Goal: Task Accomplishment & Management: Use online tool/utility

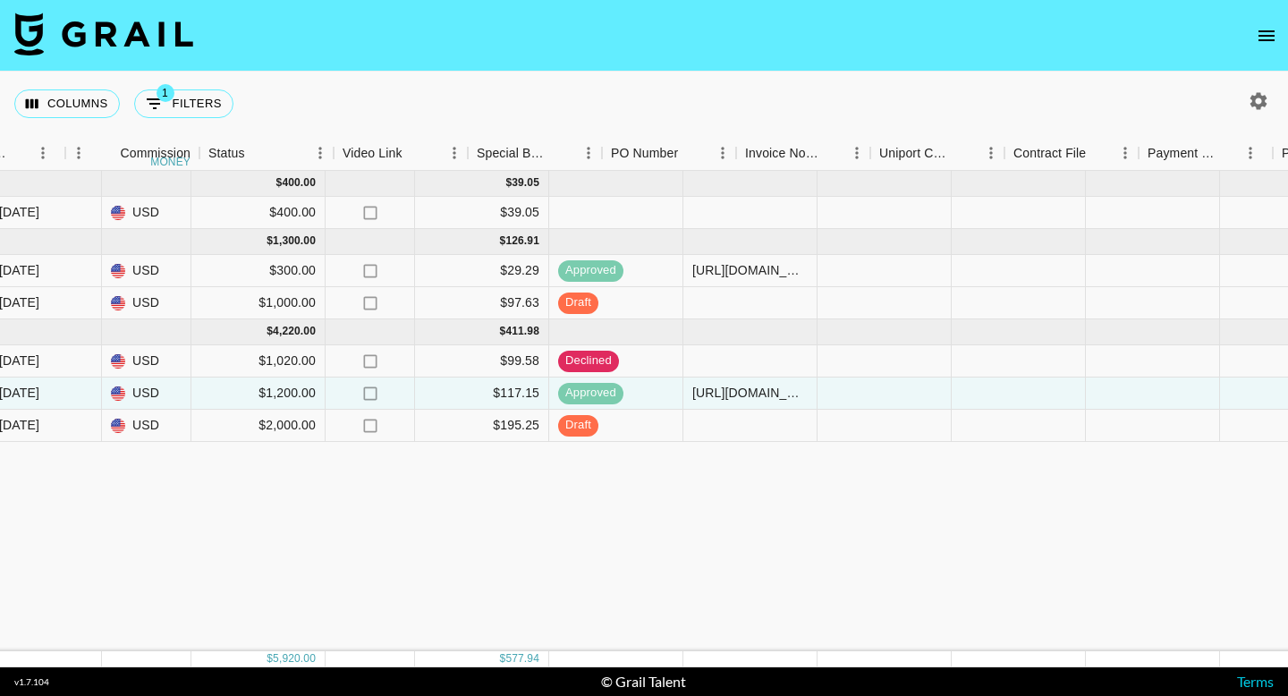
scroll to position [0, 1681]
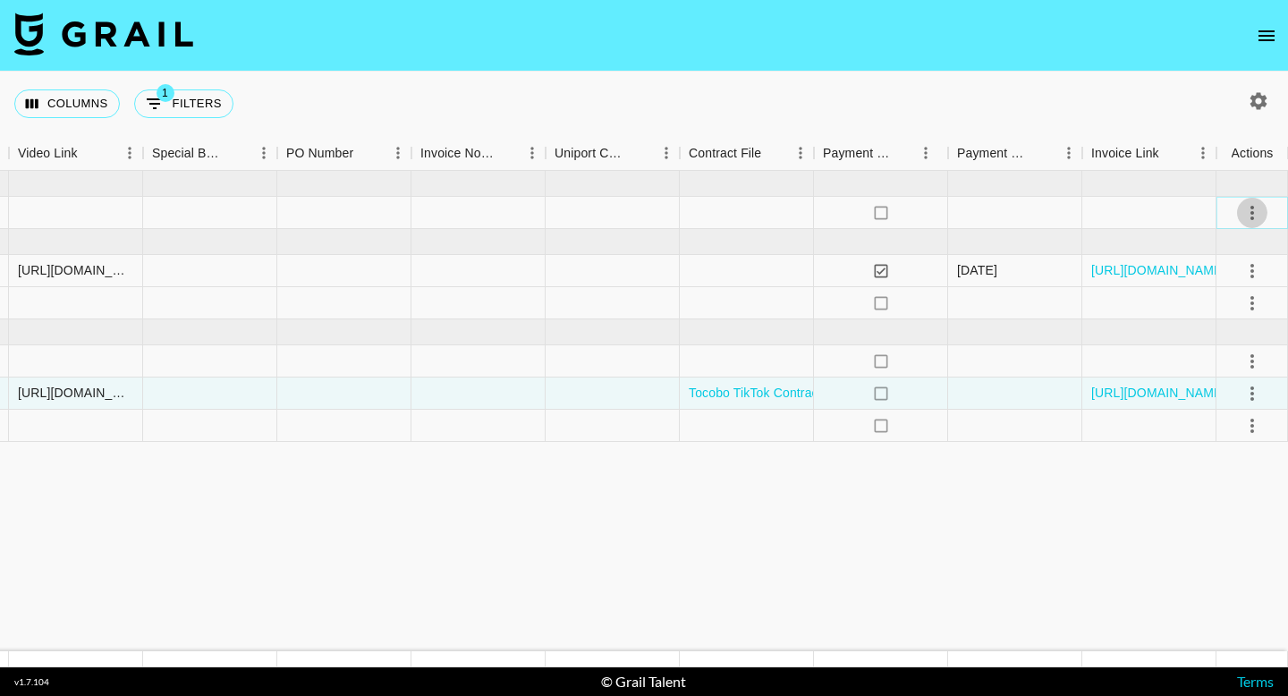
click at [1255, 211] on icon "select merge strategy" at bounding box center [1251, 212] width 21 height 21
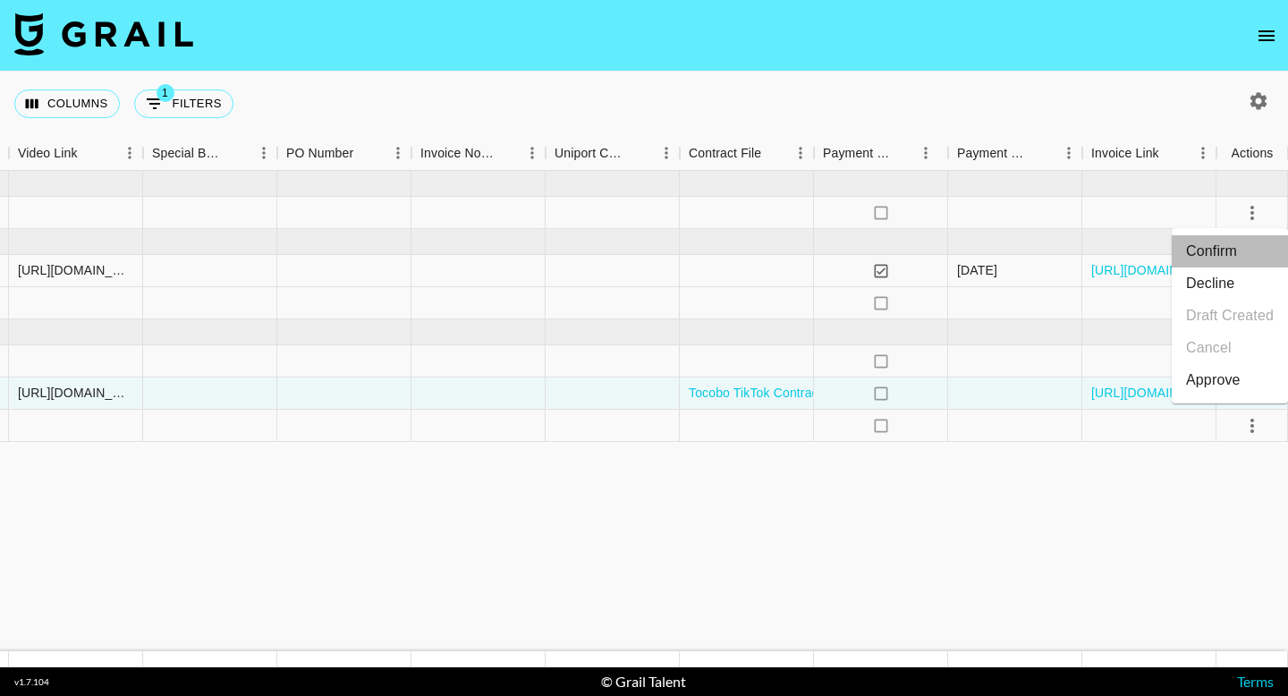
click at [1242, 245] on li "Confirm" at bounding box center [1229, 251] width 116 height 32
click at [1236, 316] on li "Draft Created" at bounding box center [1229, 316] width 116 height 32
click at [1228, 384] on div "Approve" at bounding box center [1213, 379] width 55 height 21
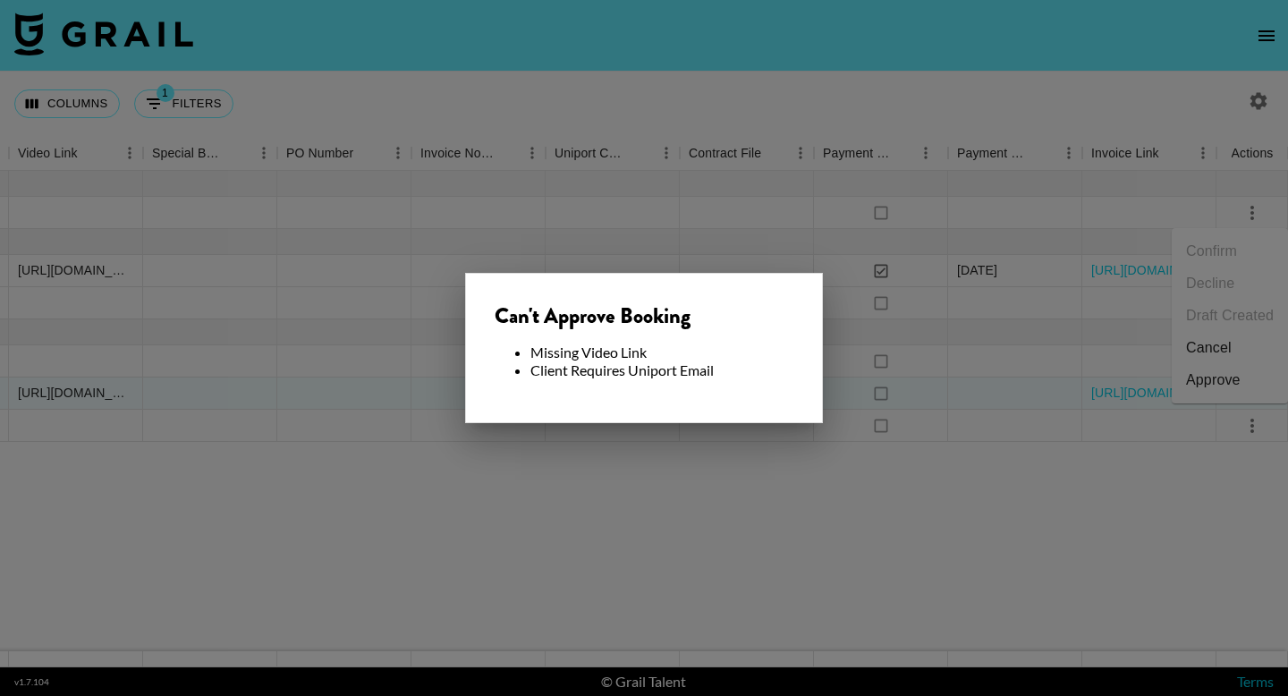
click at [908, 492] on div at bounding box center [644, 348] width 1288 height 696
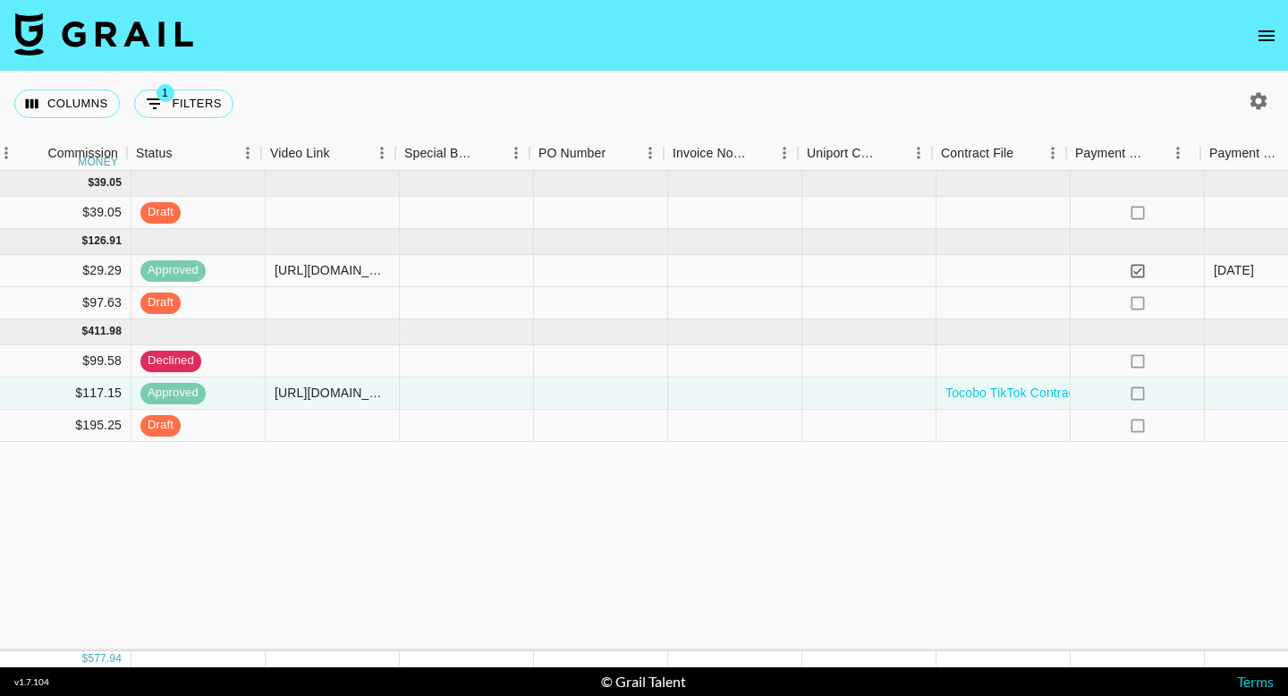
scroll to position [0, 1431]
click at [325, 306] on div at bounding box center [326, 303] width 134 height 32
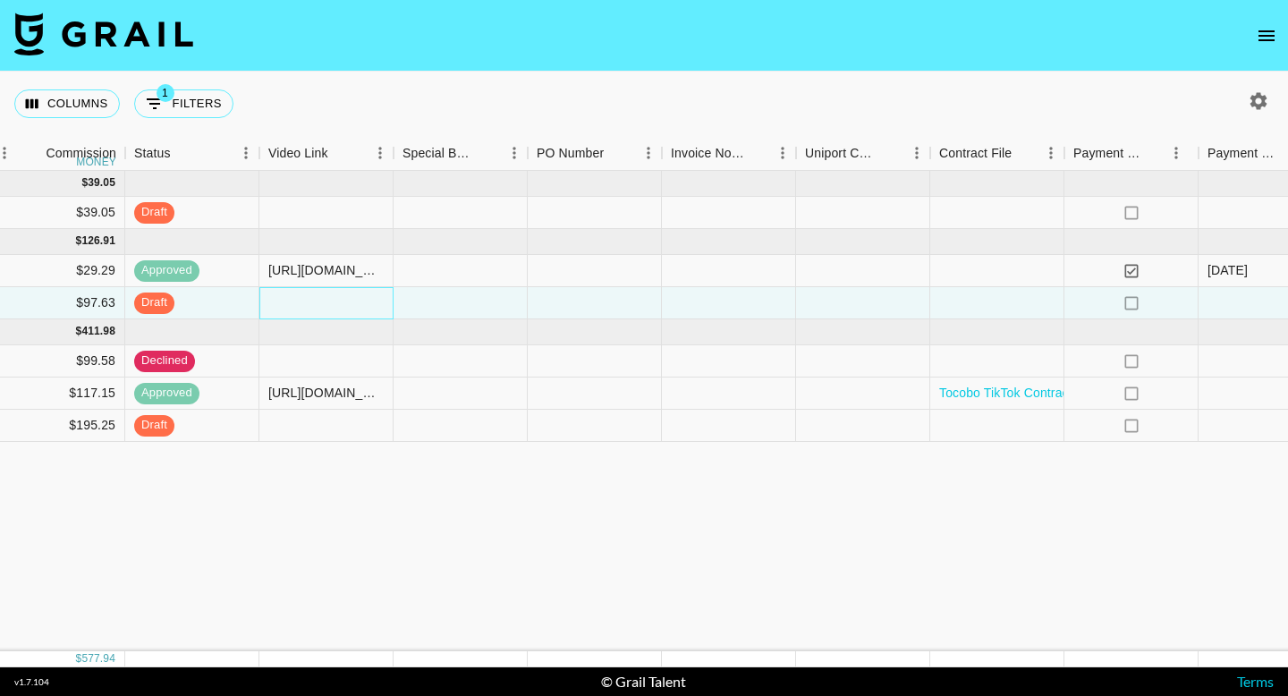
click at [325, 305] on div at bounding box center [326, 303] width 134 height 32
paste input "[URL][DOMAIN_NAME]"
type input "[URL][DOMAIN_NAME]"
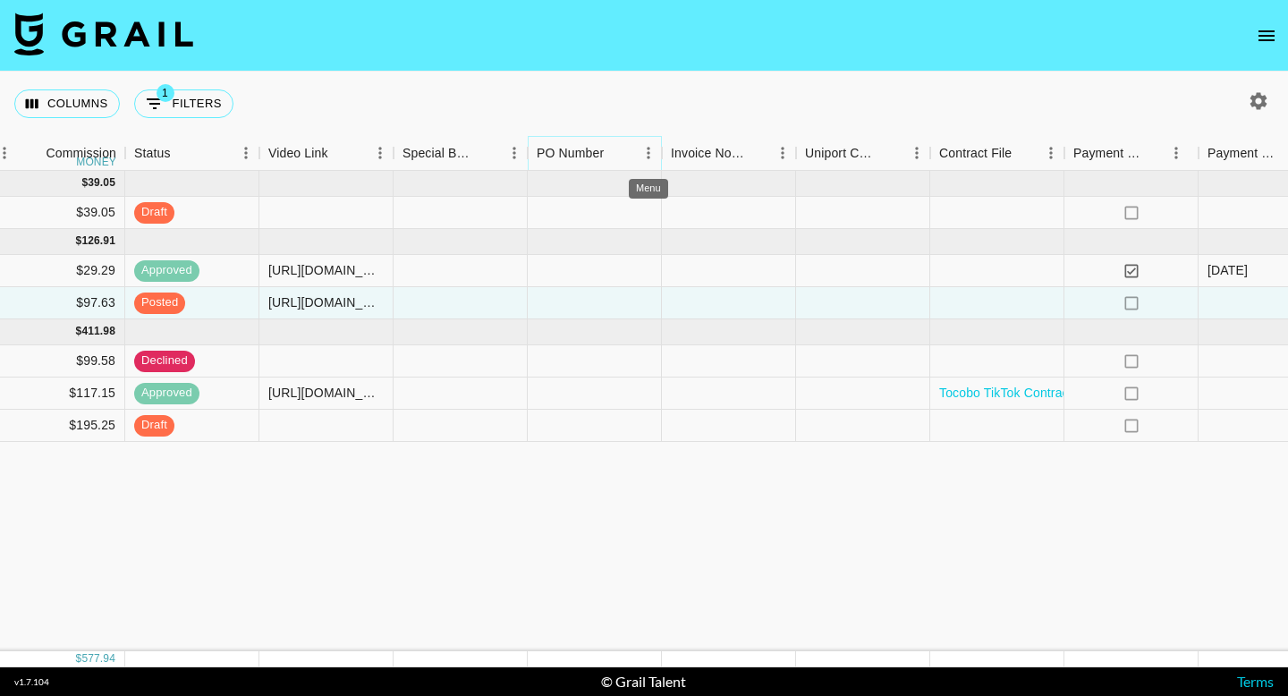
click at [648, 152] on icon "Menu" at bounding box center [647, 153] width 3 height 12
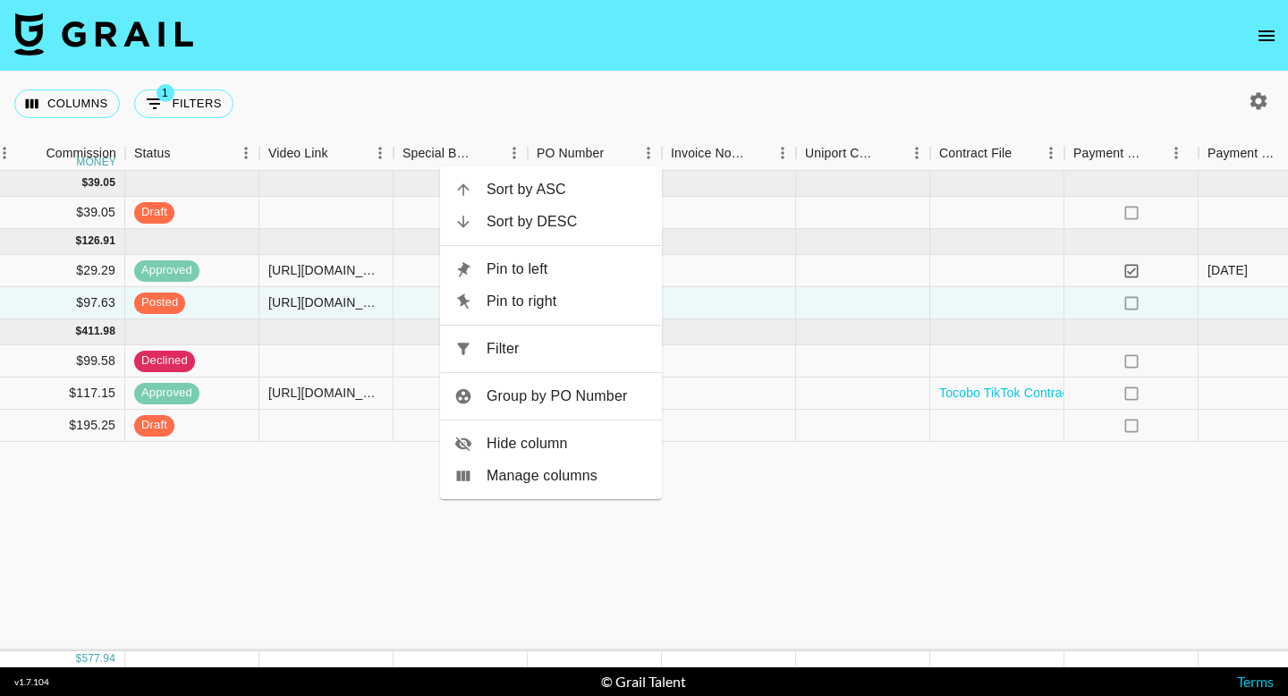
click at [766, 536] on div "[DATE] ( 1 ) $ 400.00 $ 39.05 recImogXAxRVMGvX8 sv3ngali1 [PERSON_NAME][EMAIL_A…" at bounding box center [53, 411] width 2969 height 480
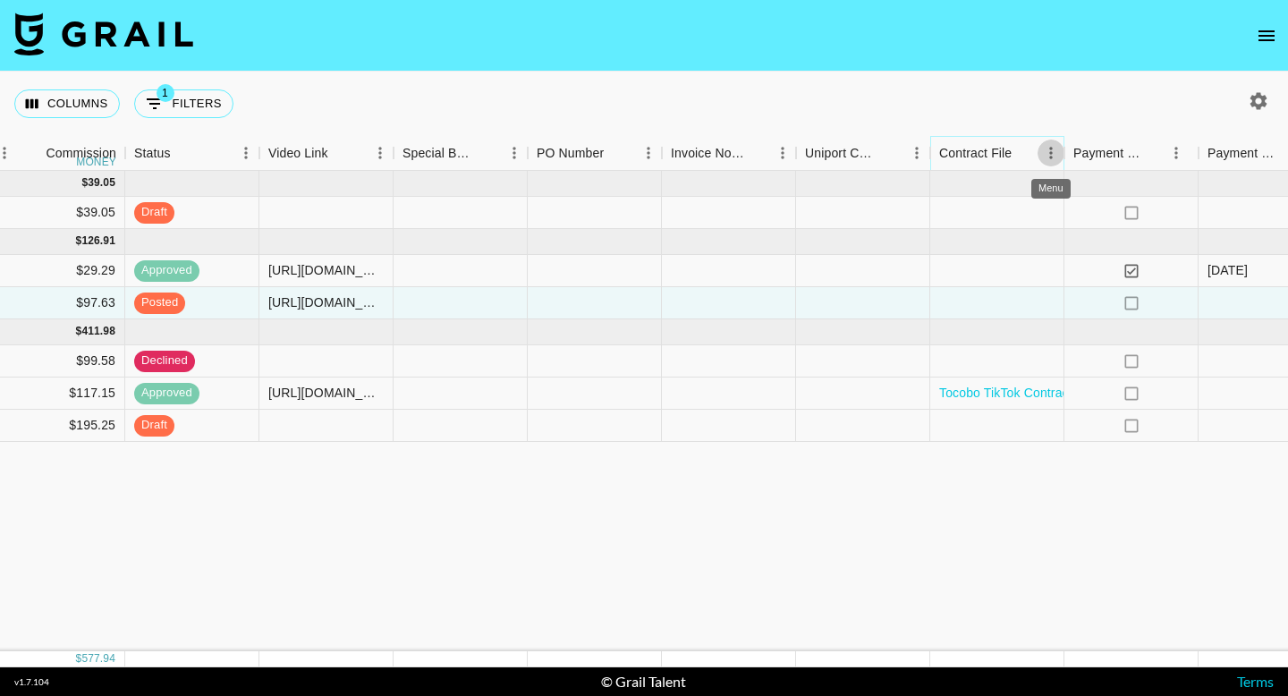
click at [1047, 154] on icon "Menu" at bounding box center [1051, 153] width 18 height 18
click at [1043, 638] on div "[DATE] ( 1 ) $ 400.00 $ 39.05 recImogXAxRVMGvX8 sv3ngali1 [PERSON_NAME][EMAIL_A…" at bounding box center [53, 411] width 2969 height 480
click at [997, 291] on div at bounding box center [997, 303] width 134 height 32
click at [996, 300] on div at bounding box center [997, 303] width 134 height 32
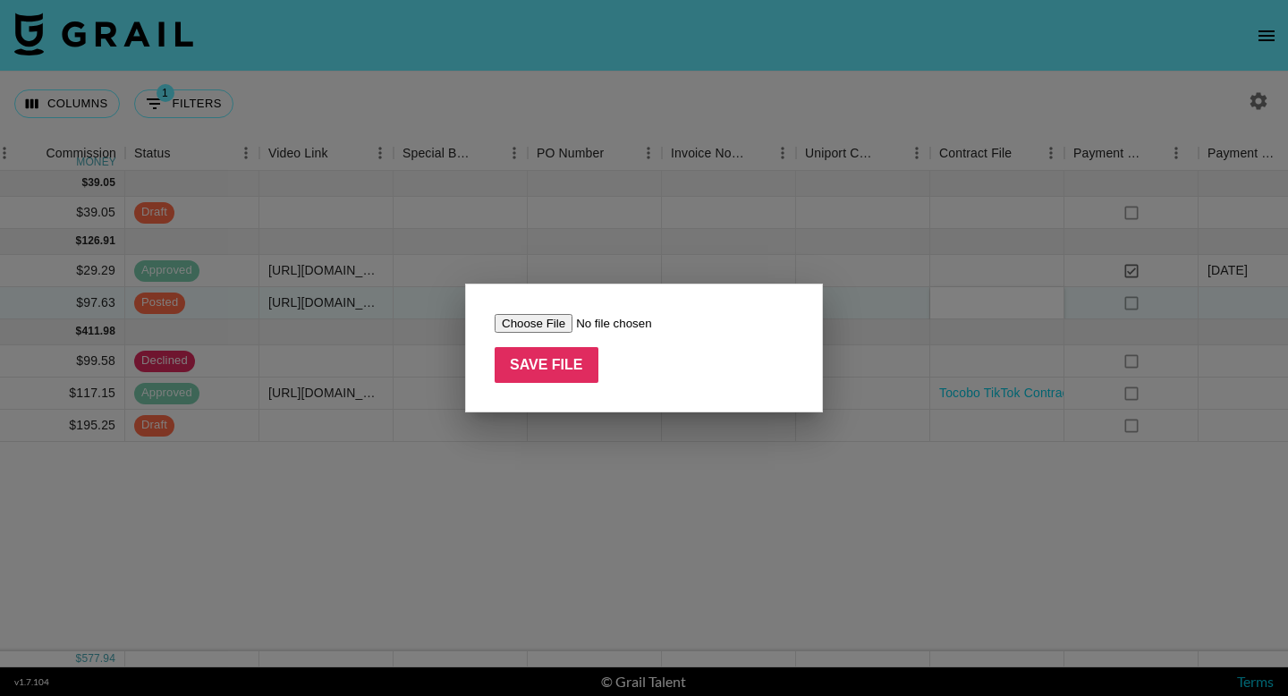
click at [546, 318] on input "file" at bounding box center [607, 323] width 226 height 19
type input "C:\fakepath\MOU (@sv3ngali1)_Sept_Skintific_Contract_SendREVISED.pdf"
click at [494, 372] on input "Save File" at bounding box center [546, 365] width 104 height 36
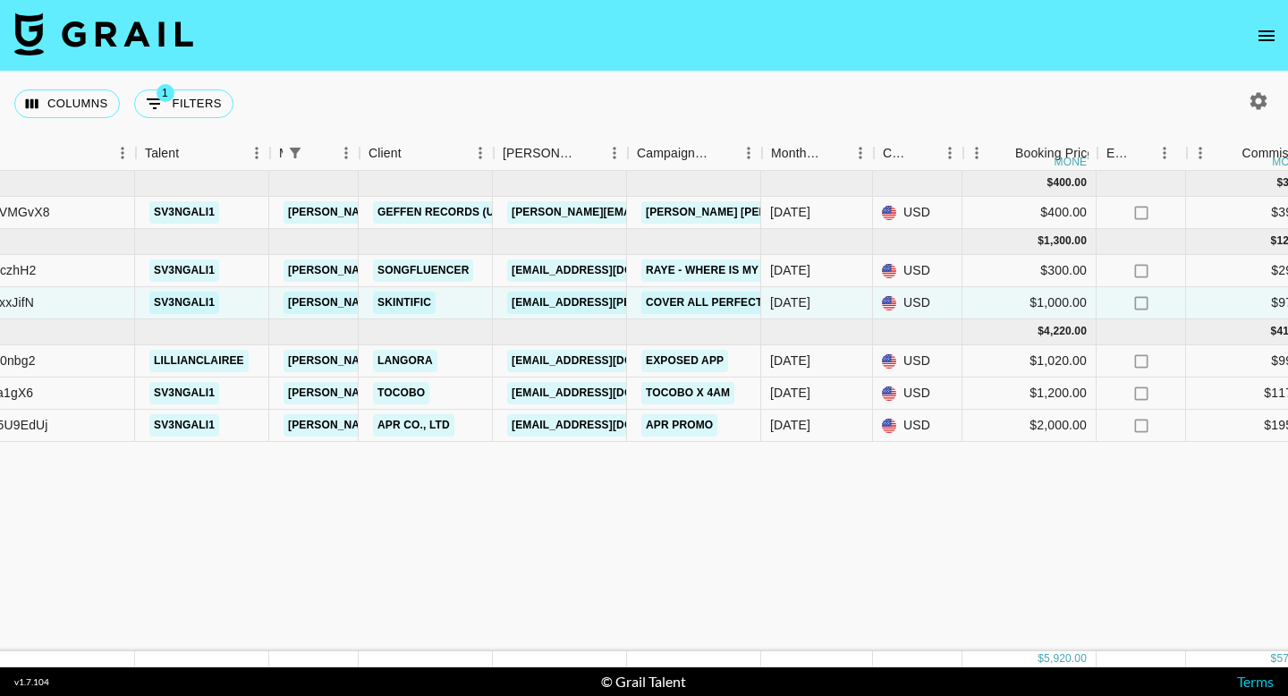
scroll to position [0, 235]
select select "id"
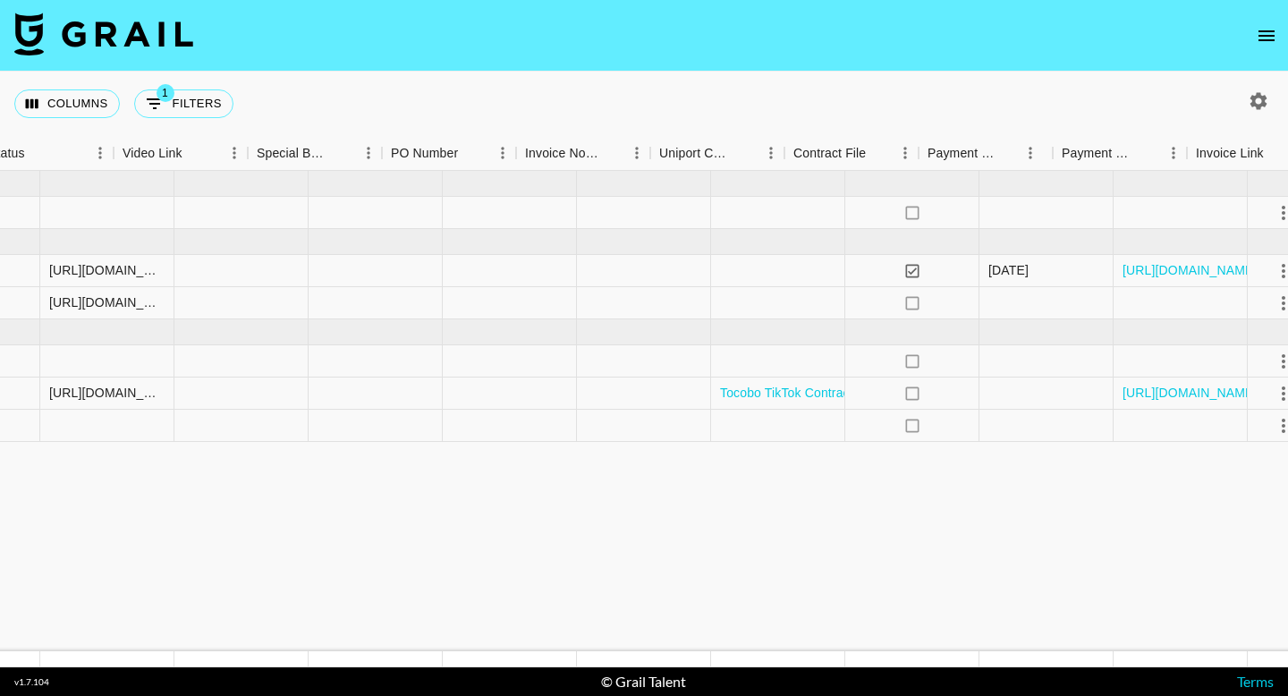
scroll to position [0, 1681]
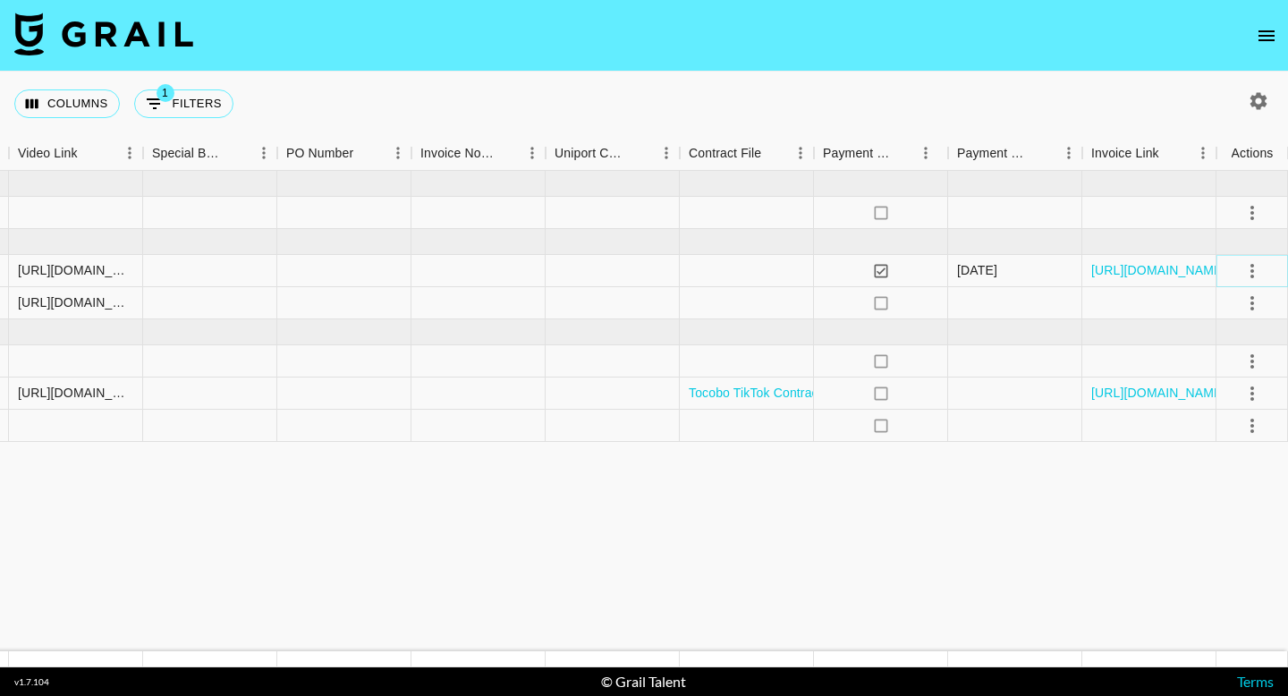
click at [1254, 268] on icon "select merge strategy" at bounding box center [1251, 270] width 21 height 21
click at [773, 308] on div at bounding box center [747, 303] width 134 height 32
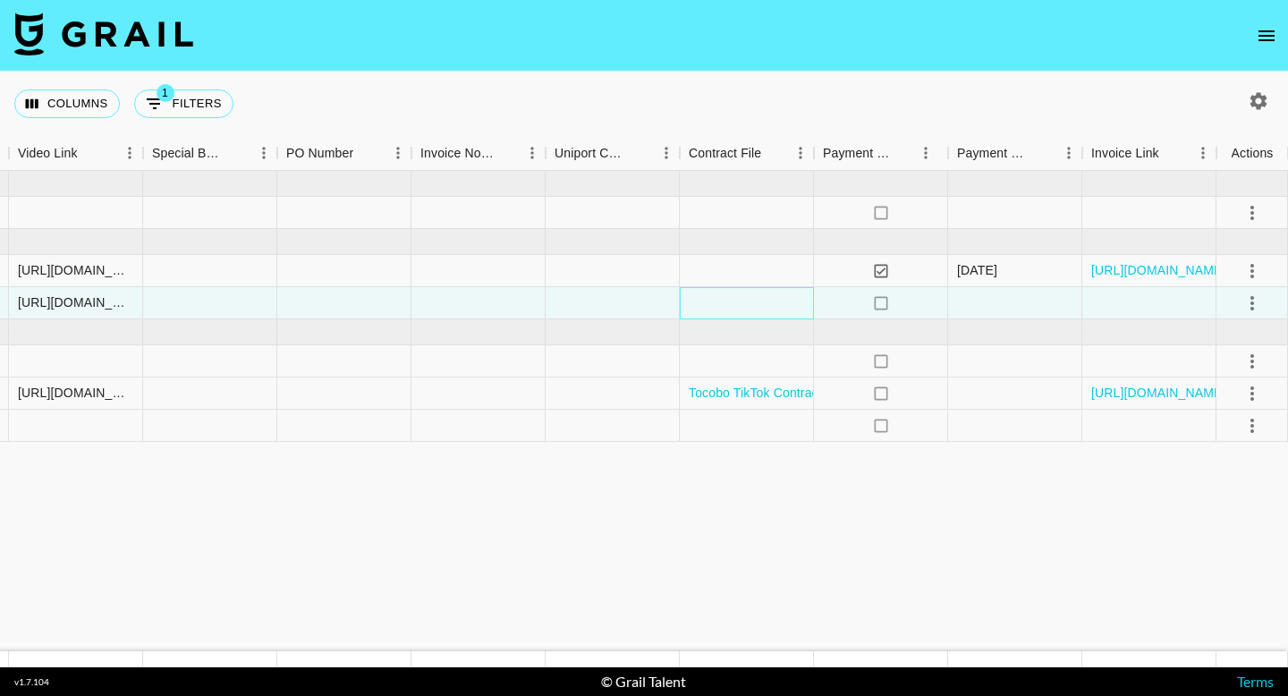
click at [773, 308] on div at bounding box center [747, 303] width 134 height 32
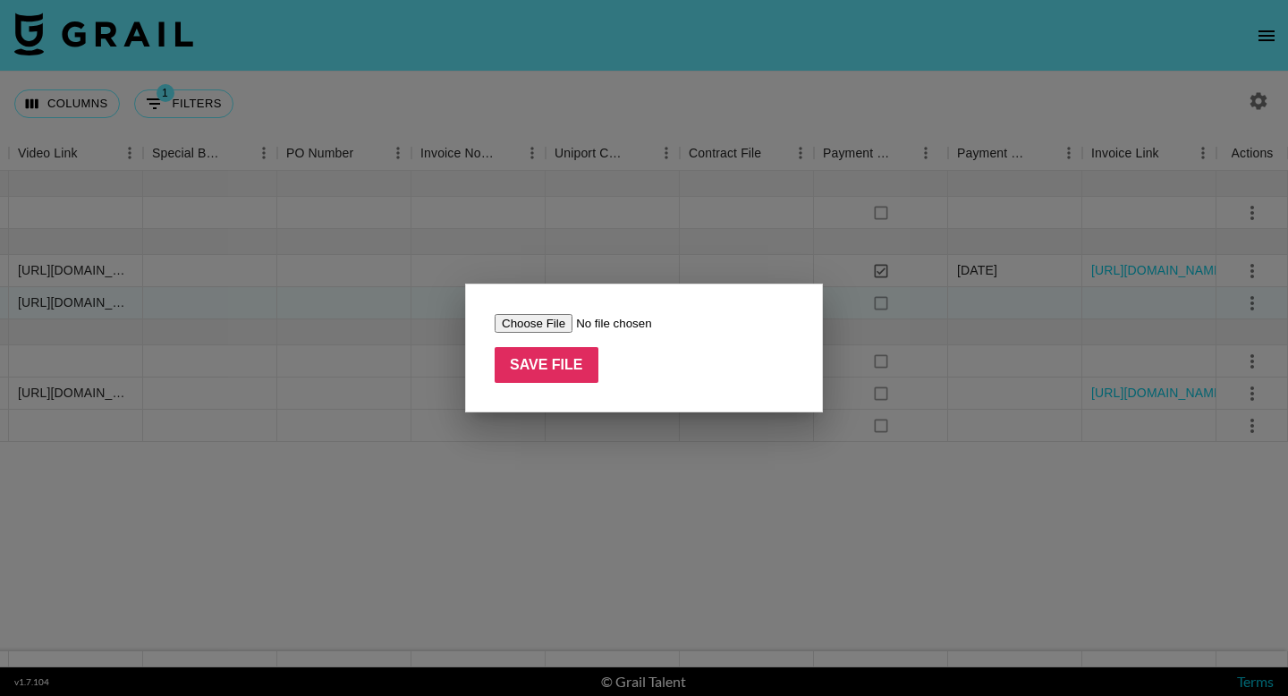
click at [515, 325] on input "file" at bounding box center [607, 323] width 226 height 19
type input "C:\fakepath\MOU (@sv3ngali1)_Sept_Skintific_Contract_SendREVISED.pdf"
click at [557, 375] on input "Save File" at bounding box center [546, 365] width 104 height 36
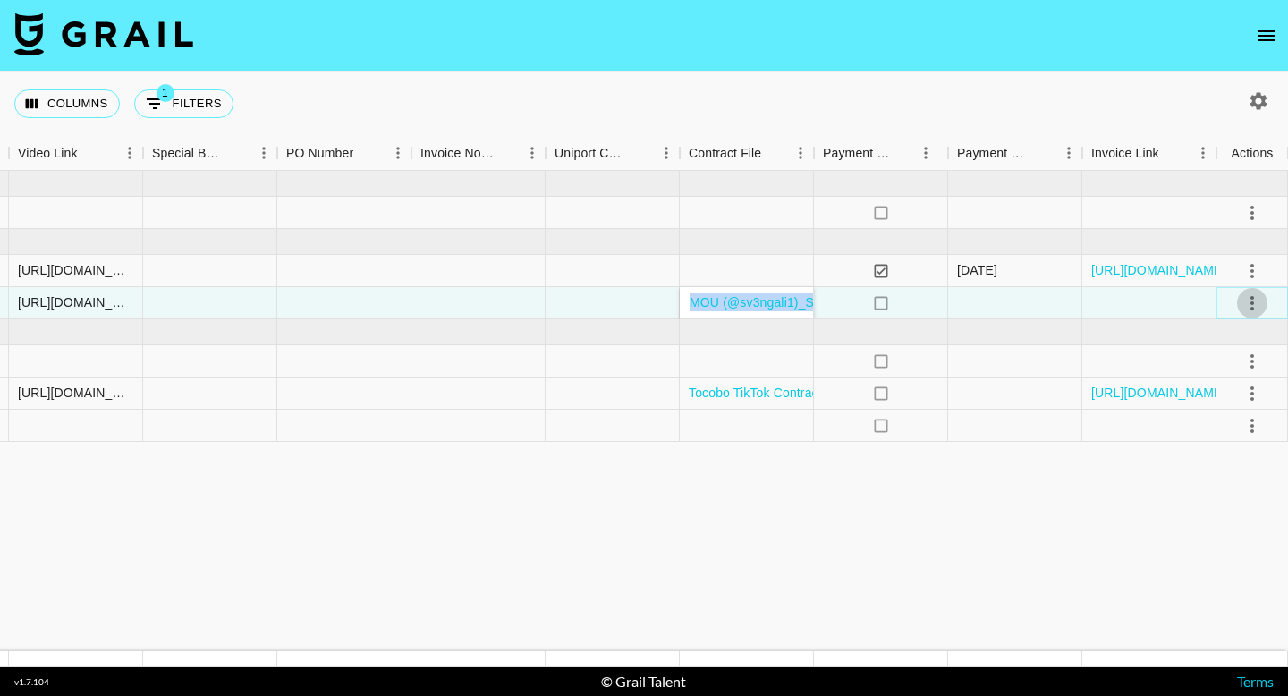
click at [1256, 301] on icon "select merge strategy" at bounding box center [1251, 302] width 21 height 21
click at [1060, 291] on div at bounding box center [1015, 303] width 134 height 32
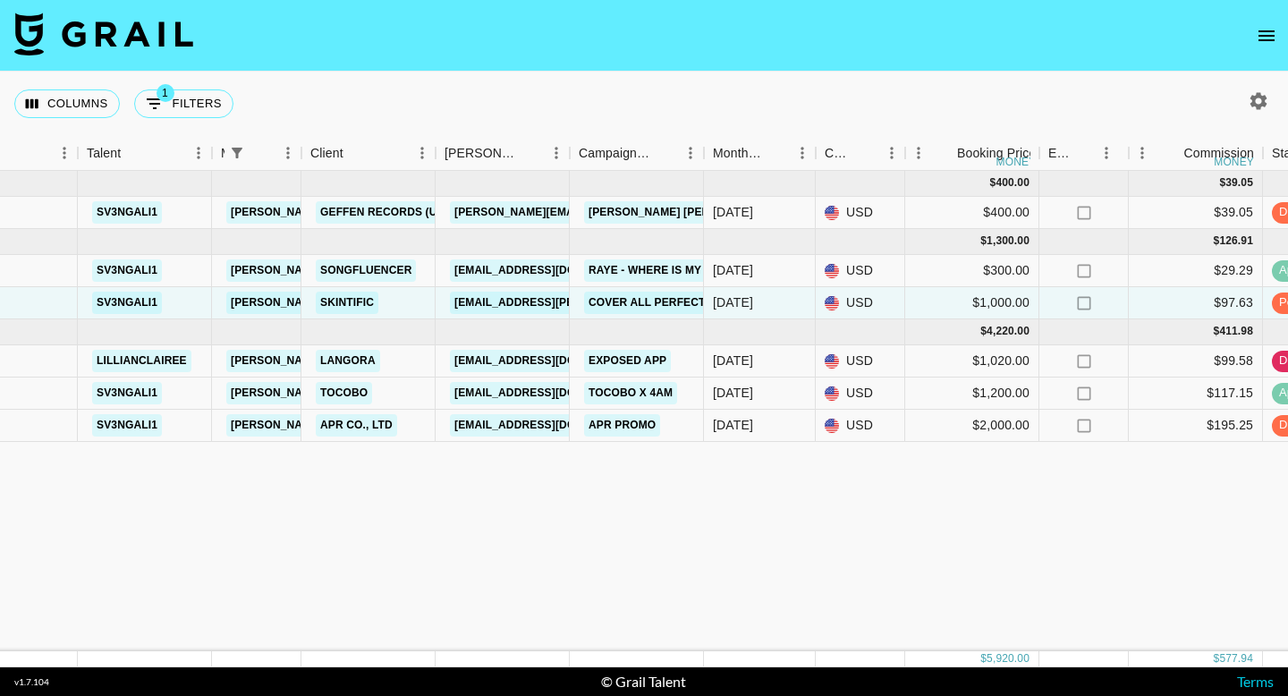
scroll to position [0, 402]
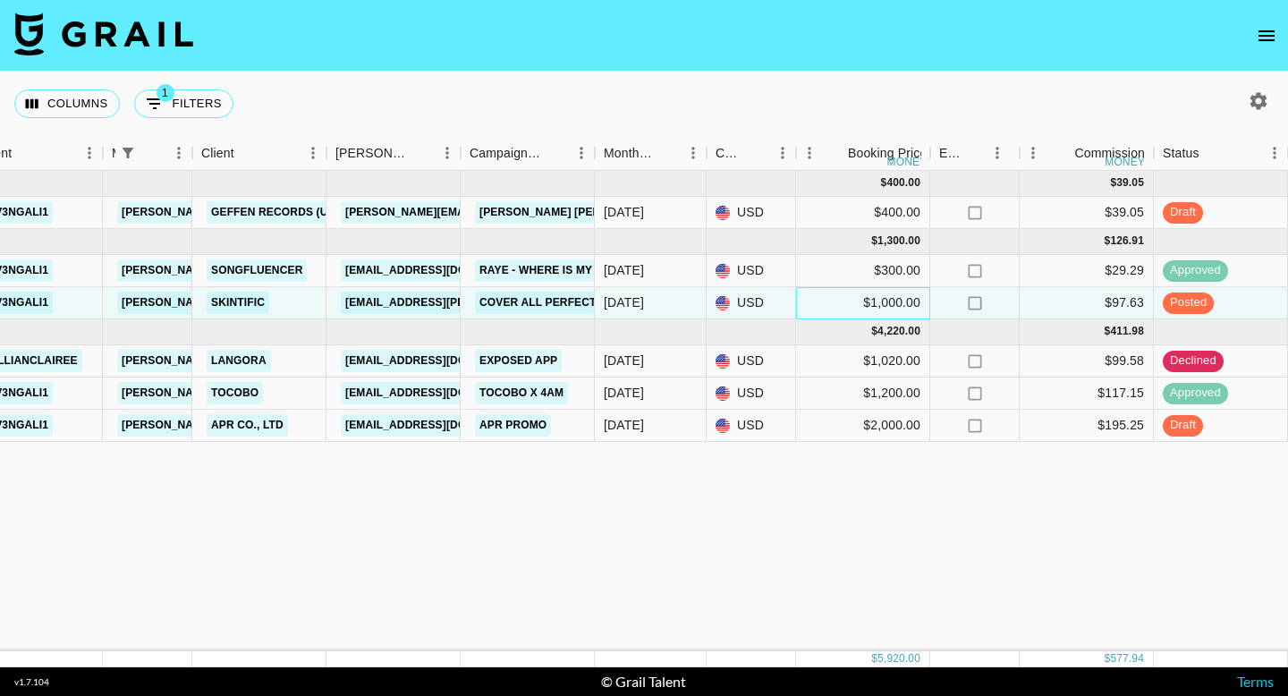
click at [810, 299] on div "$1,000.00" at bounding box center [863, 303] width 134 height 32
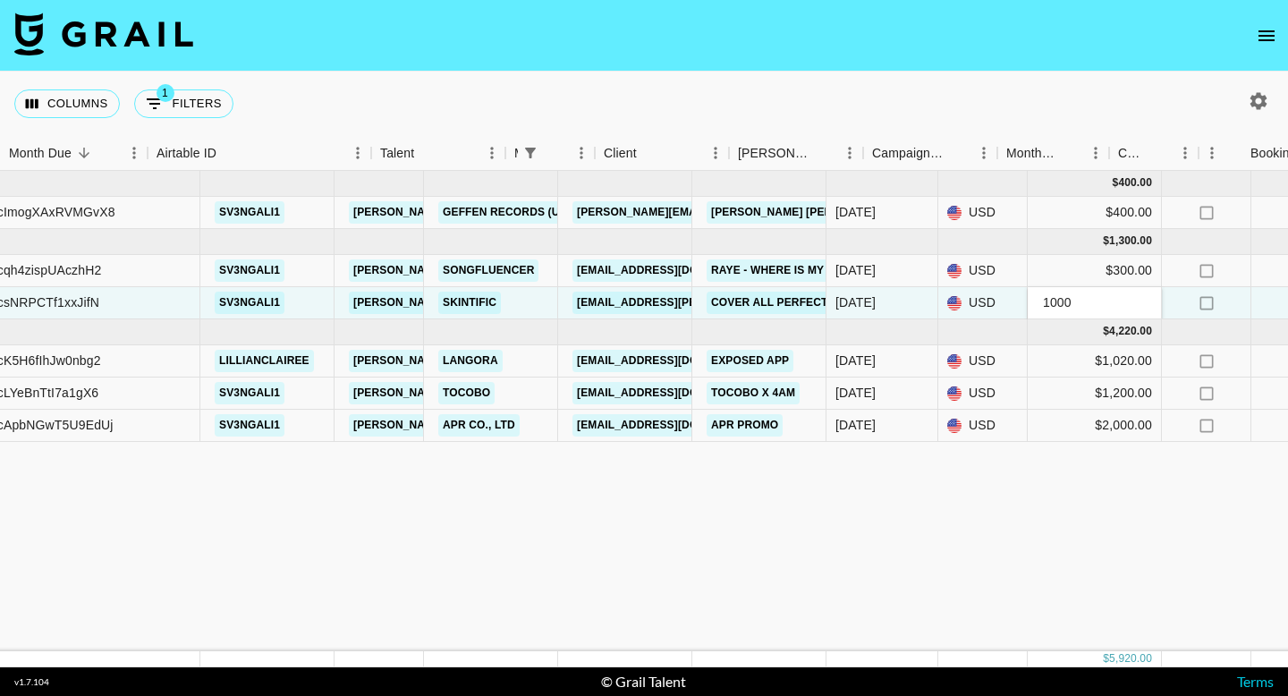
scroll to position [0, 0]
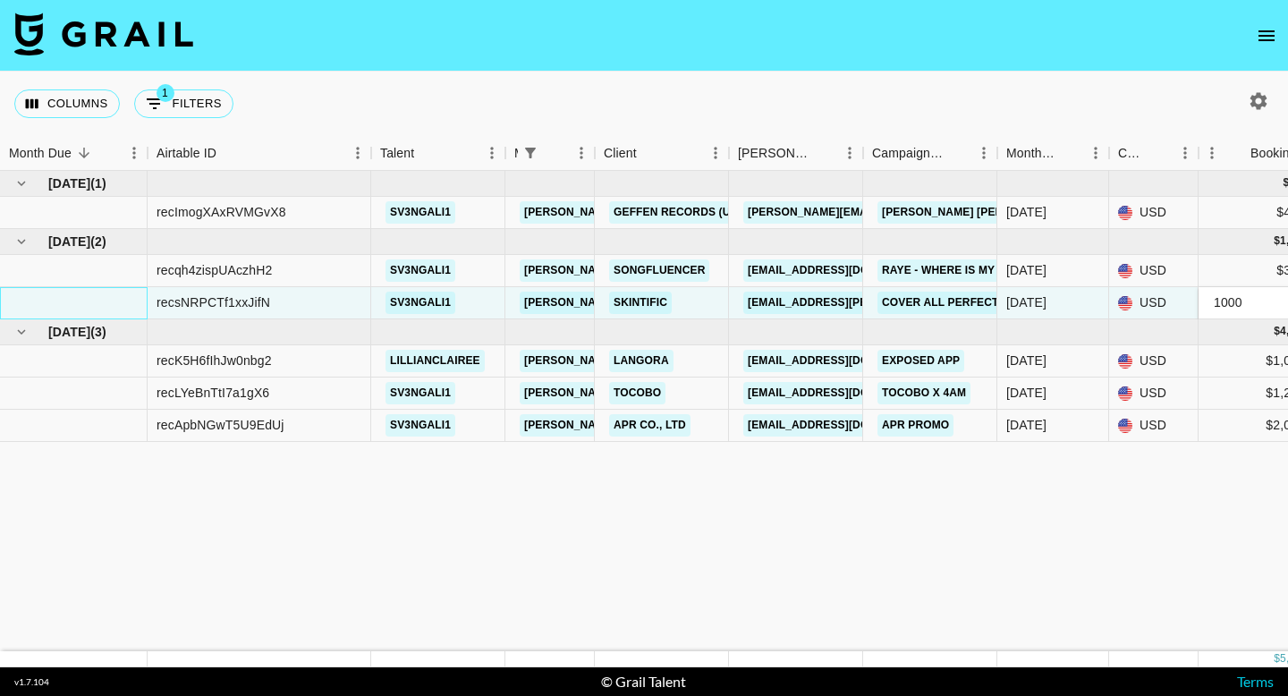
click at [65, 295] on div at bounding box center [74, 303] width 148 height 32
click at [231, 296] on div "recsNRPCTf1xxJifN" at bounding box center [213, 302] width 114 height 18
click at [334, 309] on div "recsNRPCTf1xxJifN" at bounding box center [260, 303] width 224 height 32
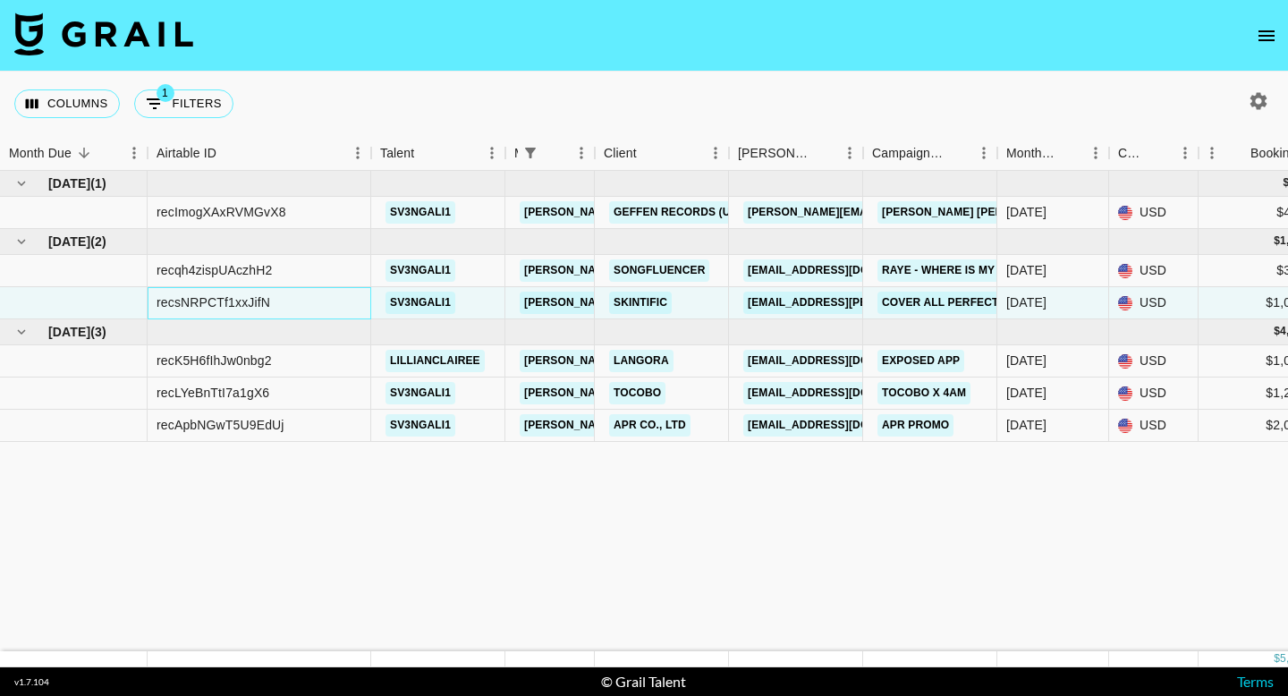
click at [334, 309] on div "recsNRPCTf1xxJifN" at bounding box center [260, 303] width 224 height 32
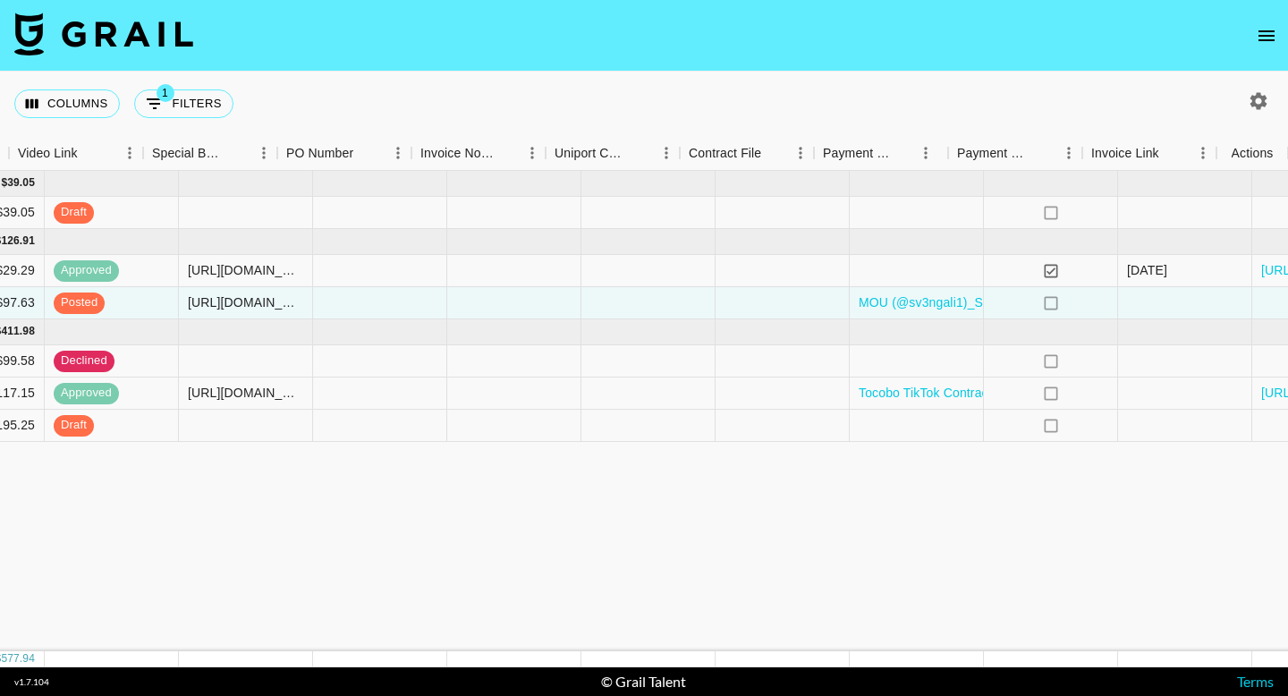
scroll to position [0, 1681]
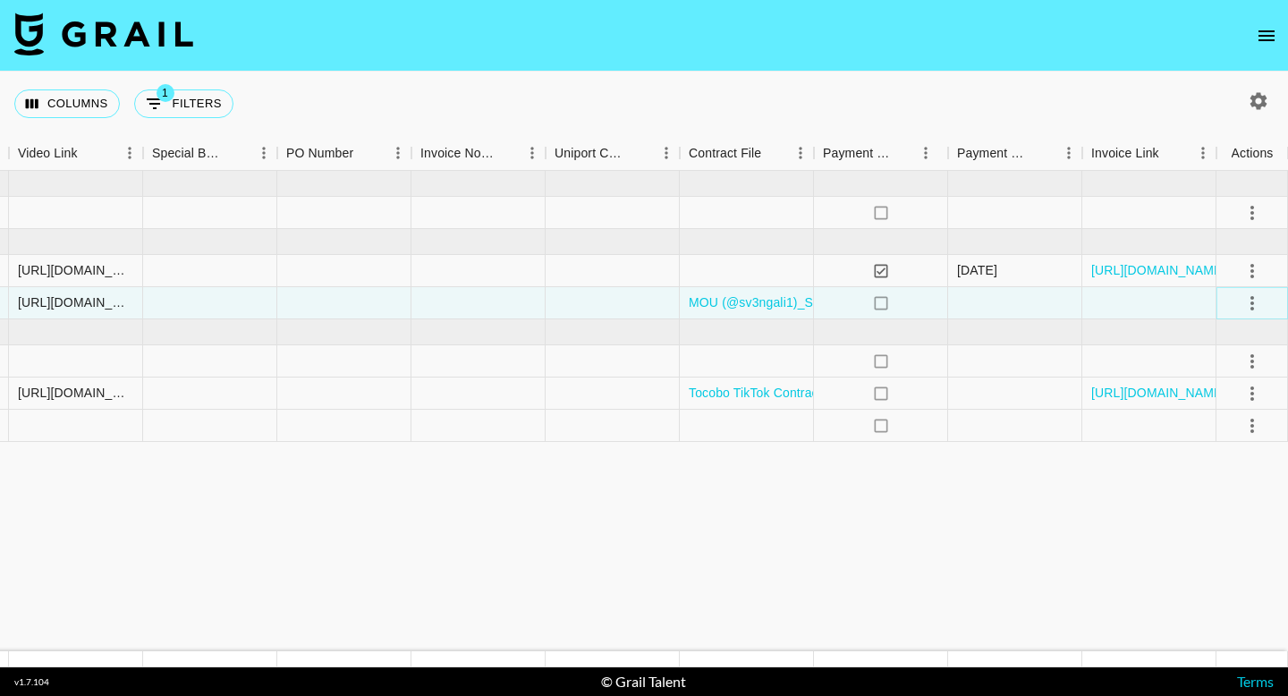
click at [1248, 303] on icon "select merge strategy" at bounding box center [1251, 302] width 21 height 21
click at [1214, 472] on div "Approve" at bounding box center [1213, 470] width 55 height 21
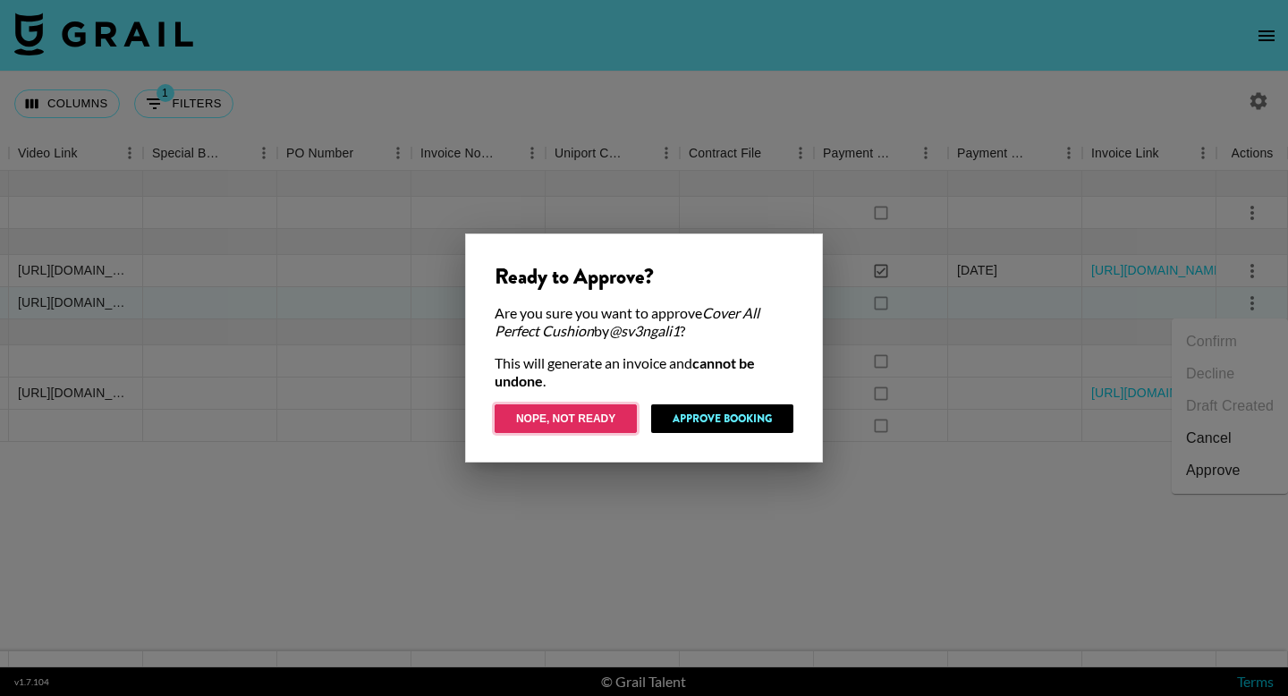
click at [570, 426] on button "Nope, Not Ready" at bounding box center [565, 418] width 142 height 29
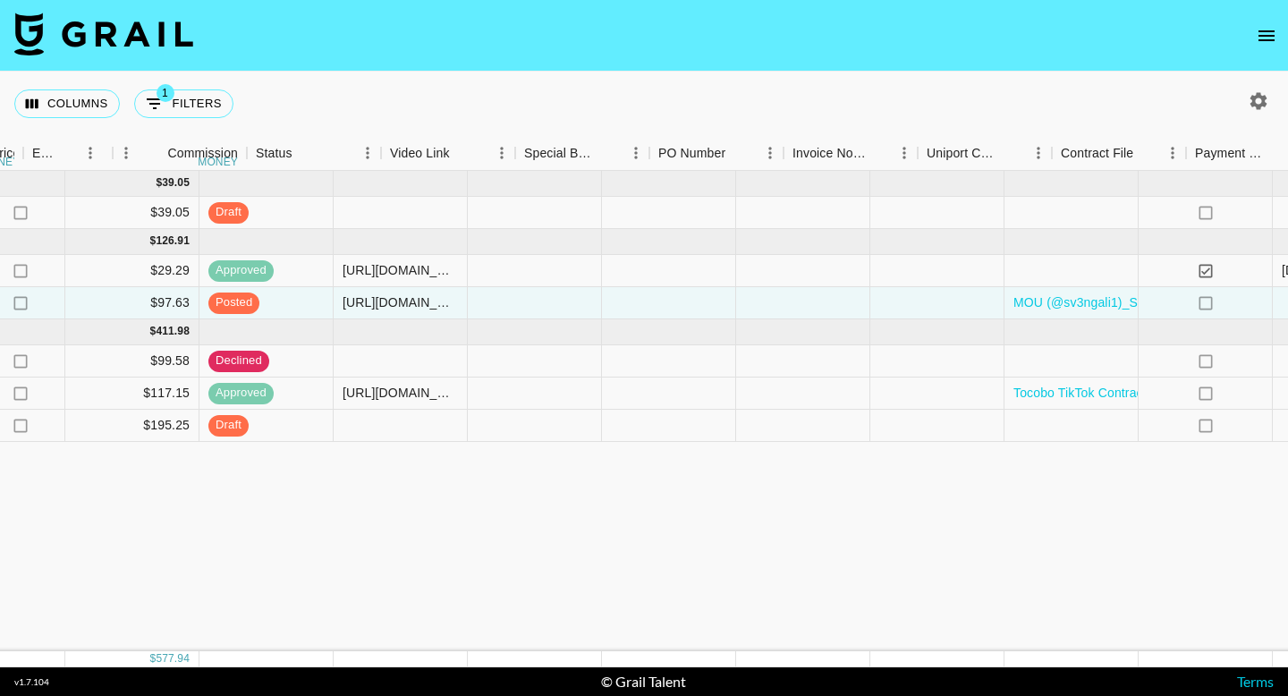
scroll to position [0, 1302]
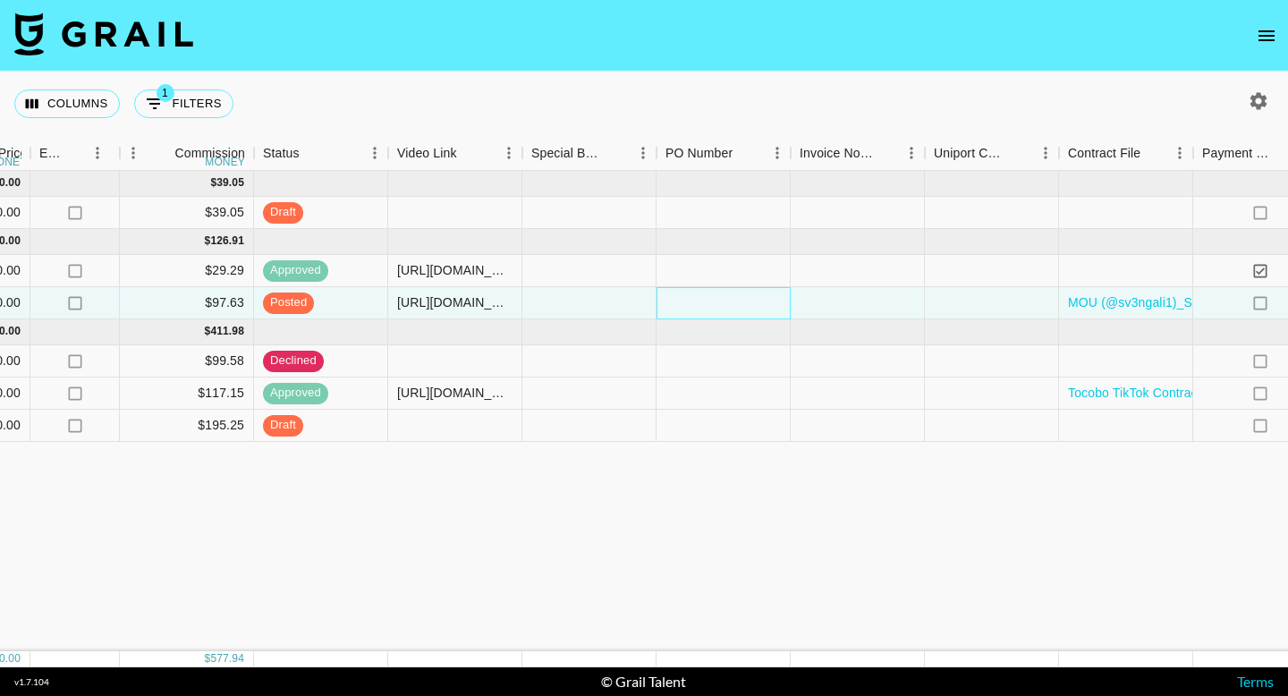
click at [731, 298] on div at bounding box center [723, 303] width 134 height 32
click at [731, 298] on input "text" at bounding box center [722, 303] width 131 height 14
drag, startPoint x: 671, startPoint y: 303, endPoint x: 643, endPoint y: 303, distance: 27.7
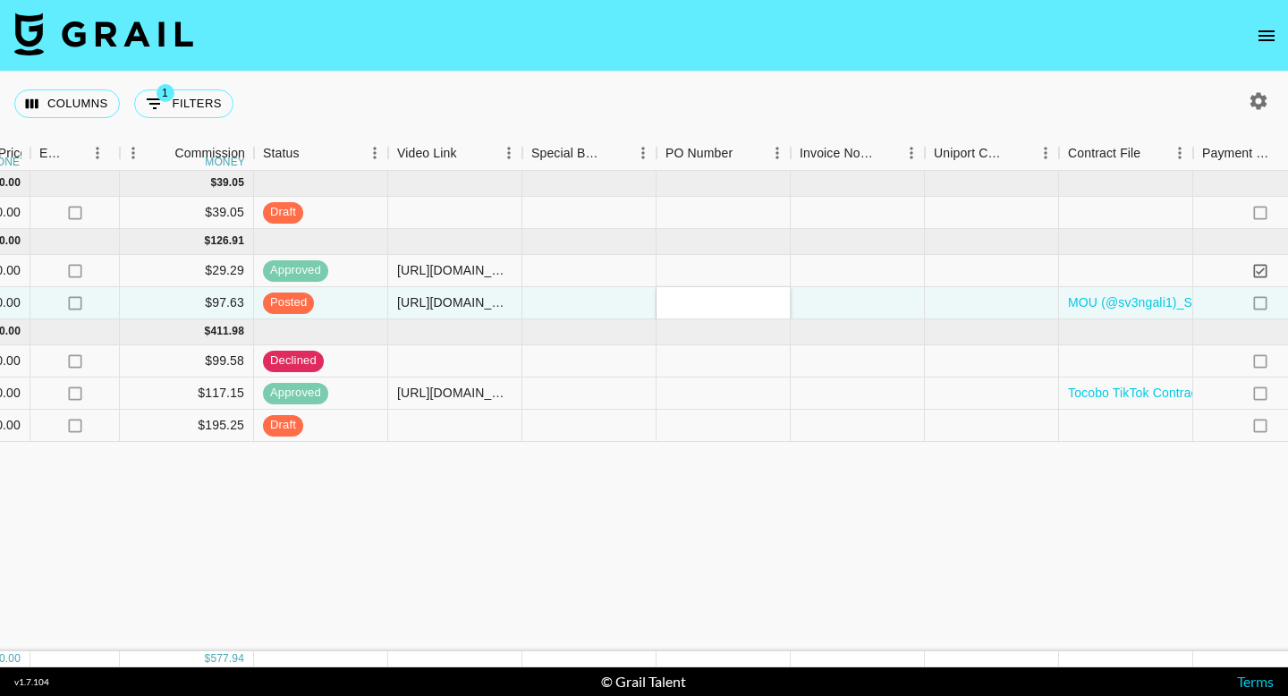
click at [665, 303] on input "text" at bounding box center [722, 303] width 131 height 14
click at [624, 302] on div at bounding box center [589, 303] width 134 height 32
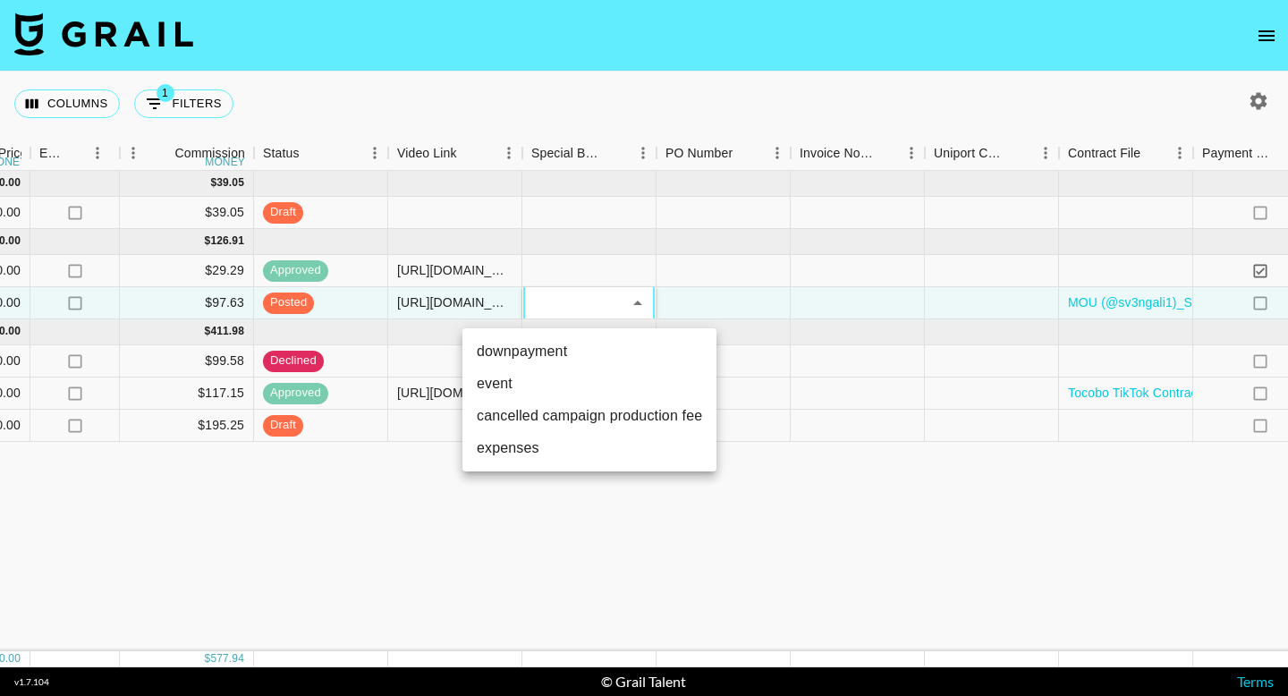
click at [860, 301] on div at bounding box center [644, 348] width 1288 height 696
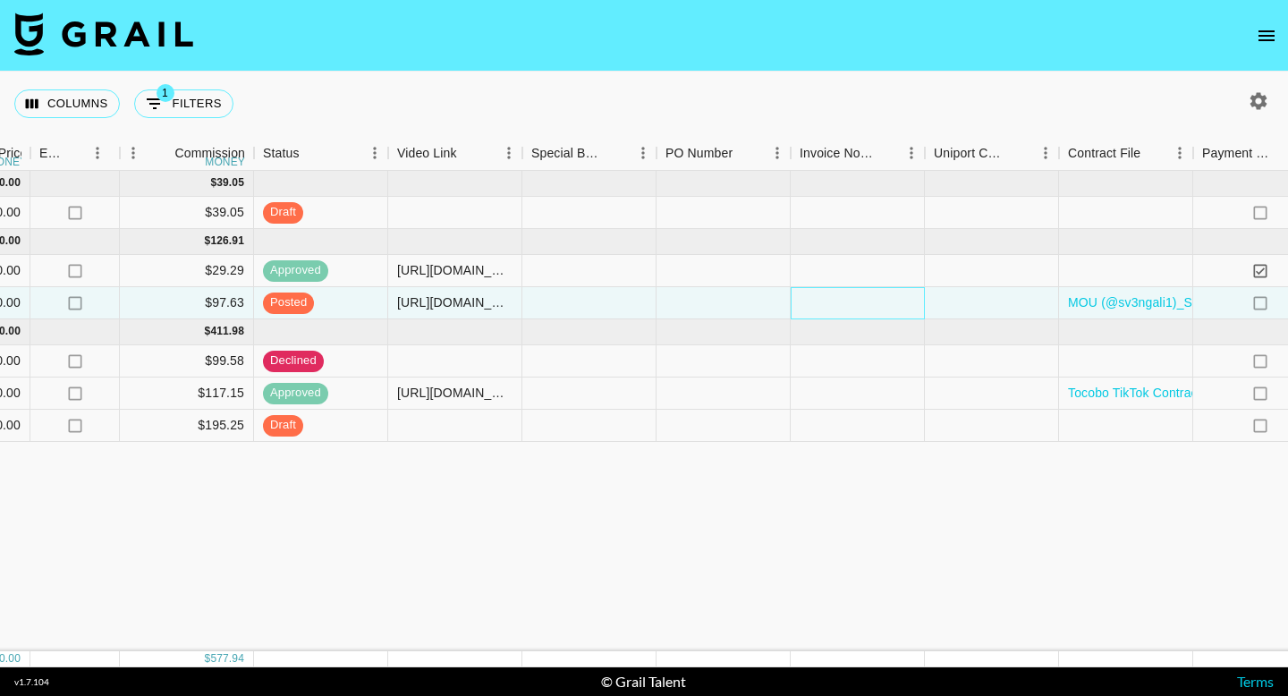
click at [860, 301] on div at bounding box center [857, 303] width 134 height 32
click at [860, 301] on div "x" at bounding box center [889, 250] width 197 height 105
click at [878, 224] on textarea at bounding box center [889, 249] width 182 height 82
paste textarea "Bill to: Hong Kong SKIN DivaTech Limited [STREET_ADDRESS][PERSON_NAME]"
type textarea "Bill to: Hong Kong SKIN DivaTech Limited [STREET_ADDRESS][PERSON_NAME]"
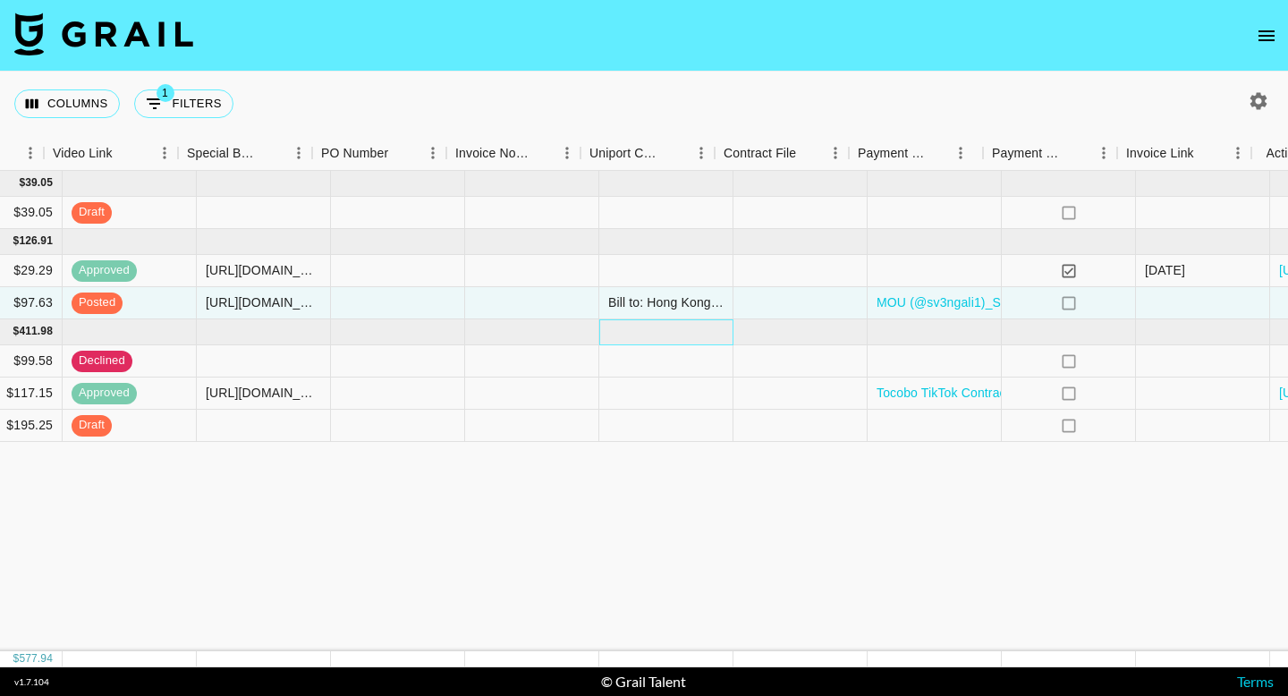
scroll to position [0, 1681]
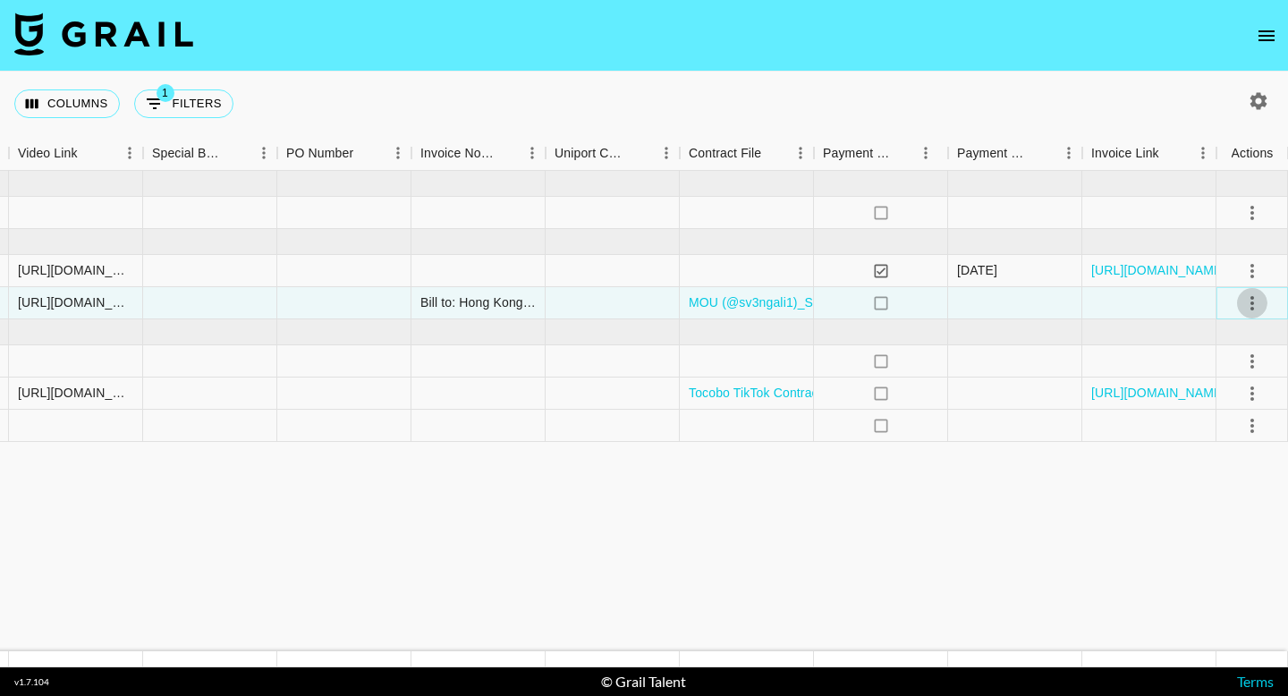
click at [1251, 297] on icon "select merge strategy" at bounding box center [1252, 303] width 4 height 14
click at [1224, 475] on div "Approve" at bounding box center [1213, 470] width 55 height 21
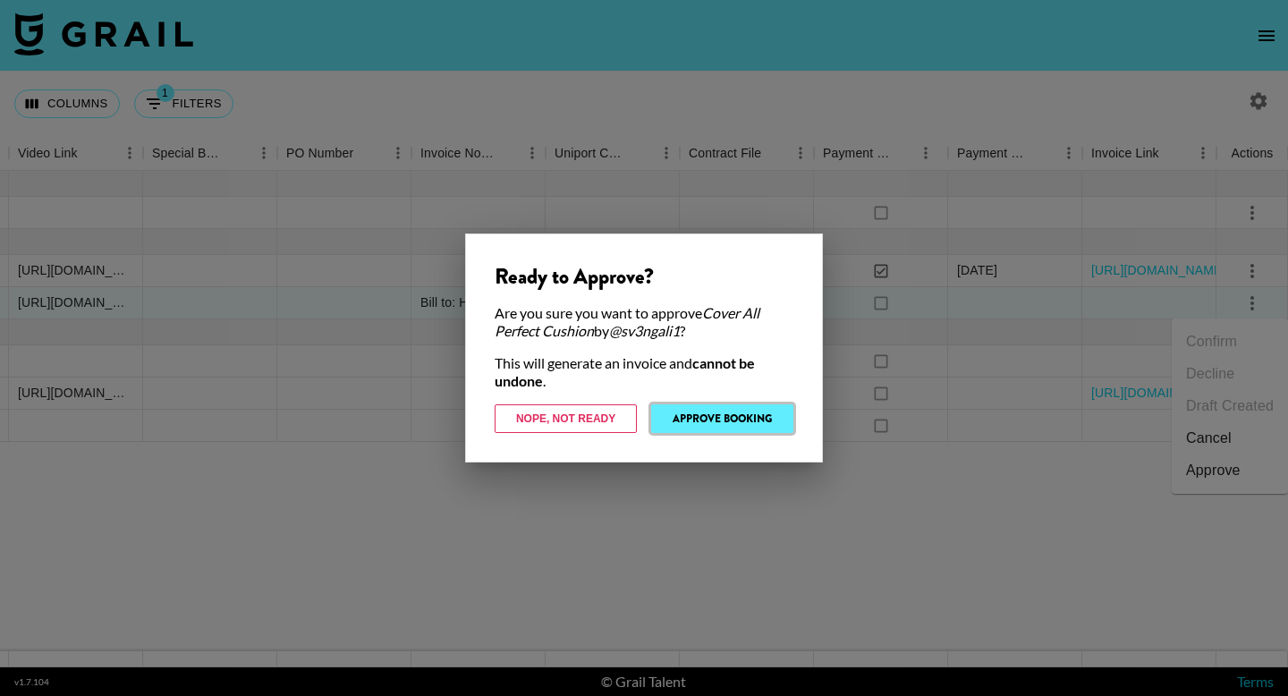
click at [677, 420] on button "Approve Booking" at bounding box center [722, 418] width 142 height 29
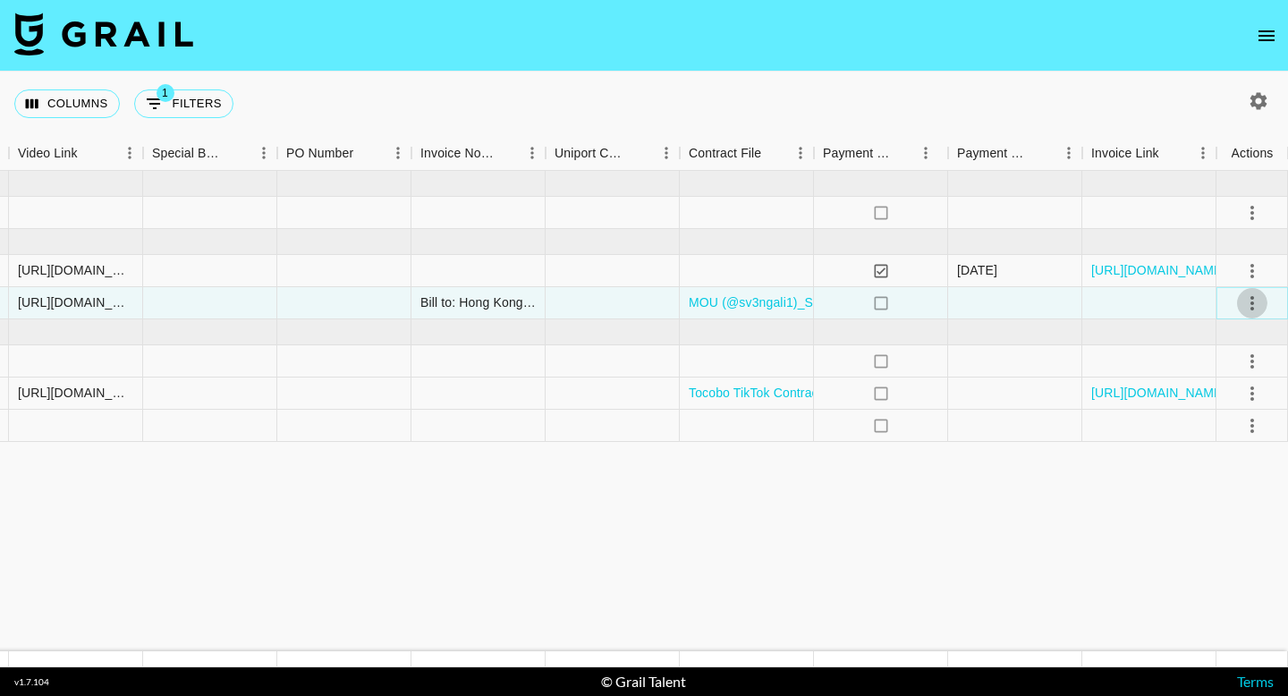
click at [1251, 304] on icon "select merge strategy" at bounding box center [1251, 302] width 21 height 21
click at [1252, 356] on icon "select merge strategy" at bounding box center [1252, 361] width 4 height 14
click at [1211, 499] on li "Cancel" at bounding box center [1229, 496] width 116 height 32
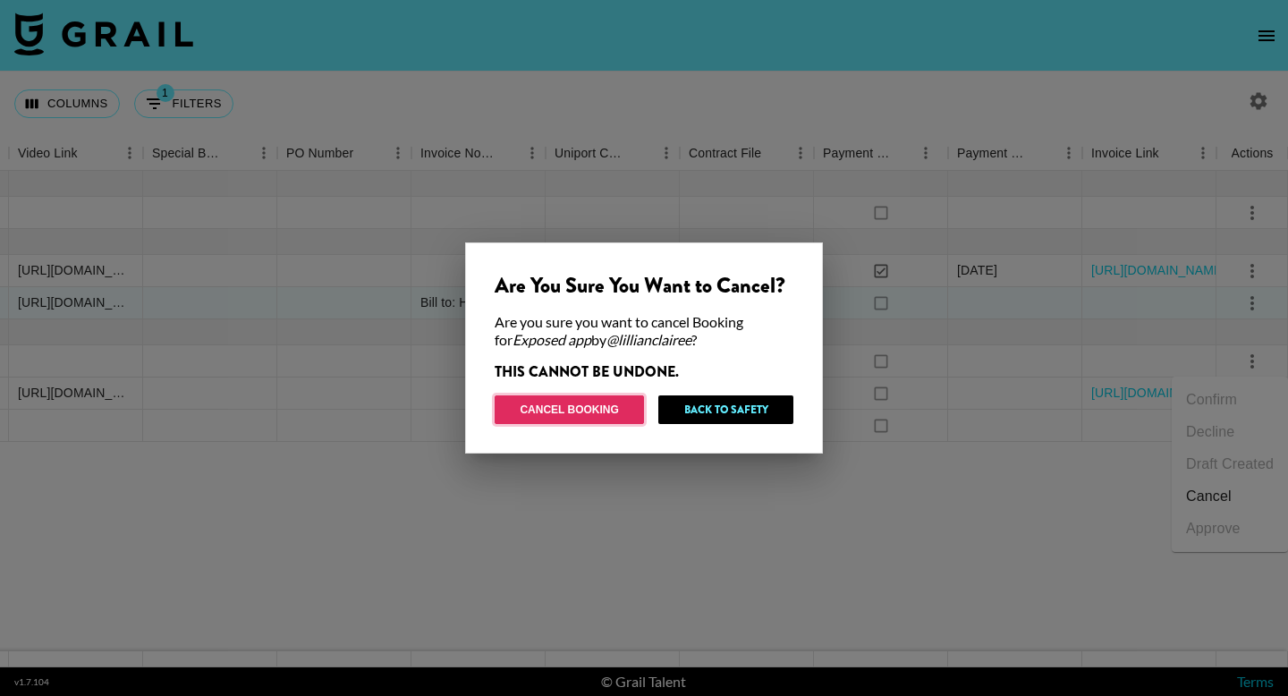
click at [614, 398] on button "Cancel Booking" at bounding box center [568, 409] width 149 height 29
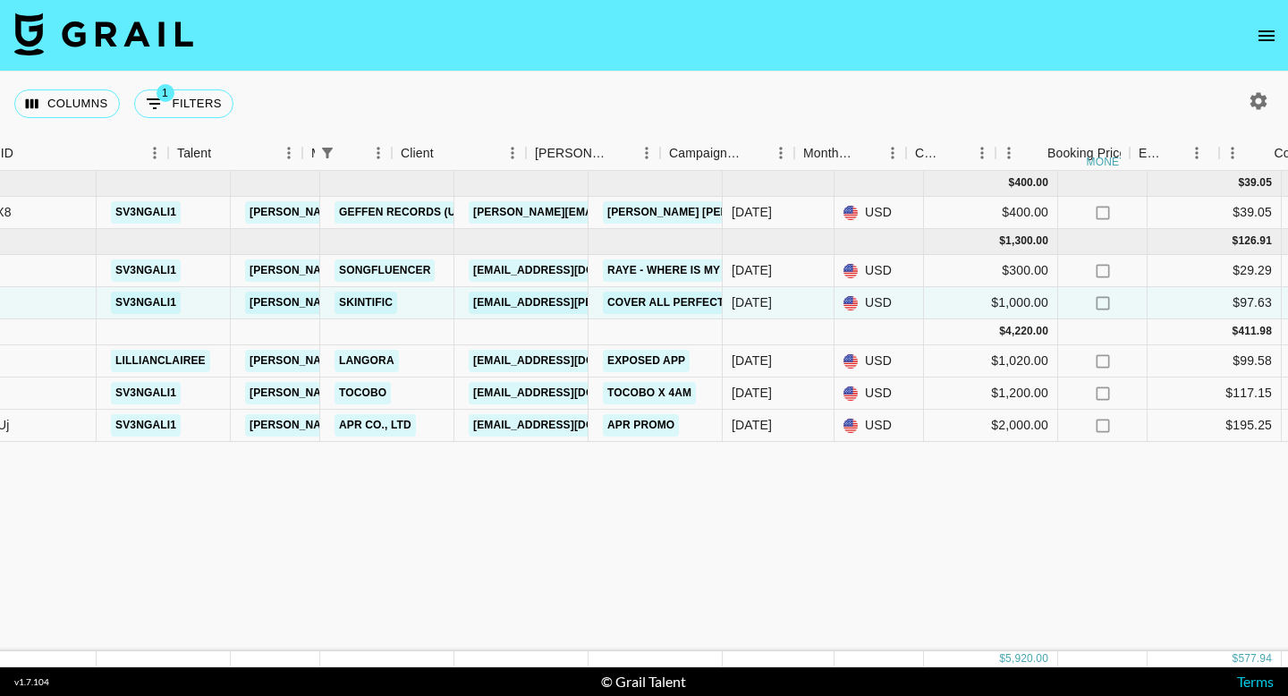
scroll to position [0, 0]
